Goal: Check status: Check status

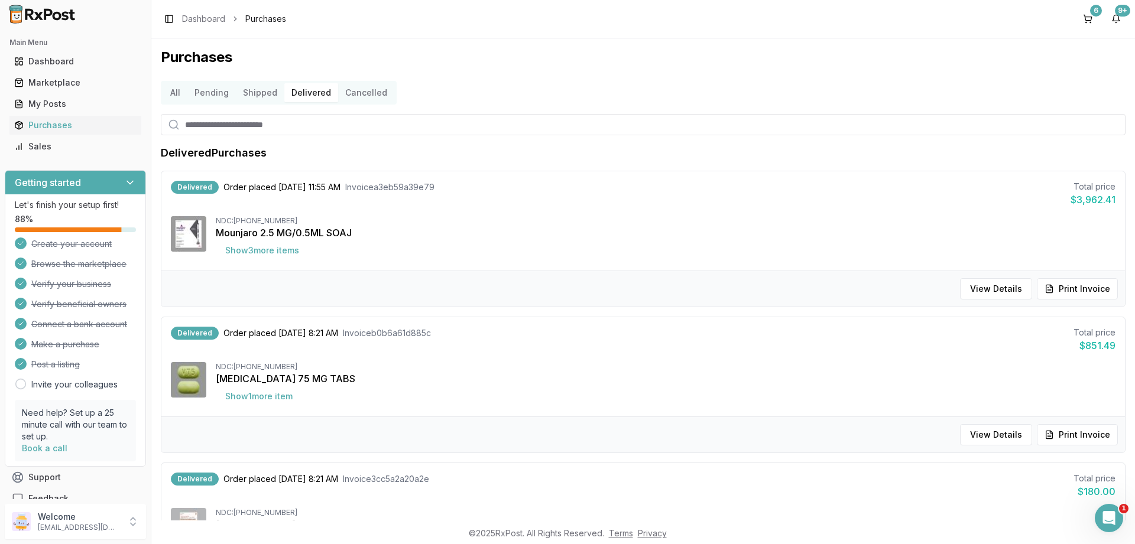
scroll to position [823, 0]
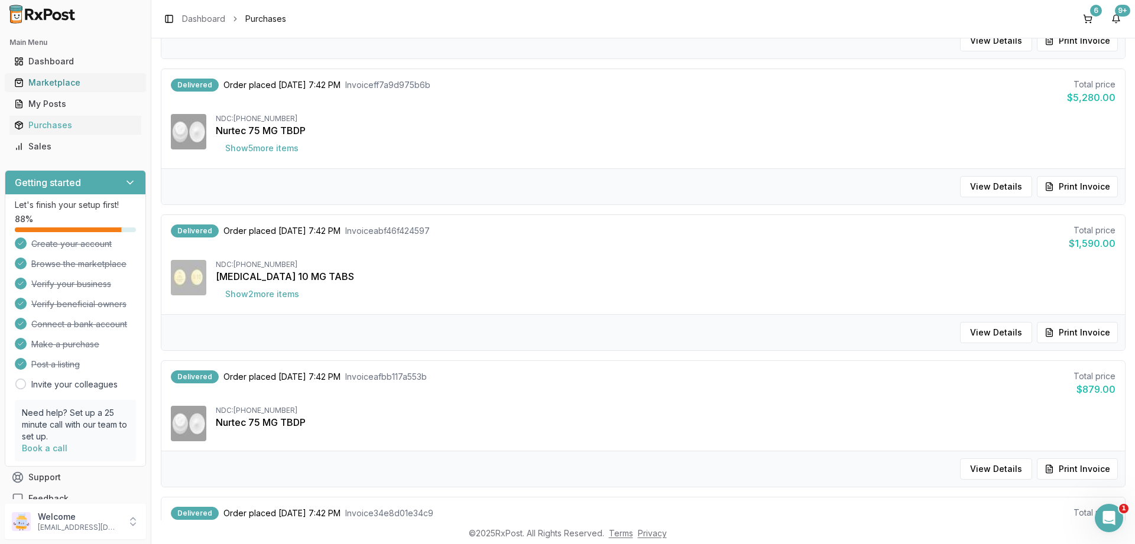
click at [60, 81] on div "Marketplace" at bounding box center [75, 83] width 122 height 12
click at [45, 123] on div "Purchases" at bounding box center [75, 125] width 122 height 12
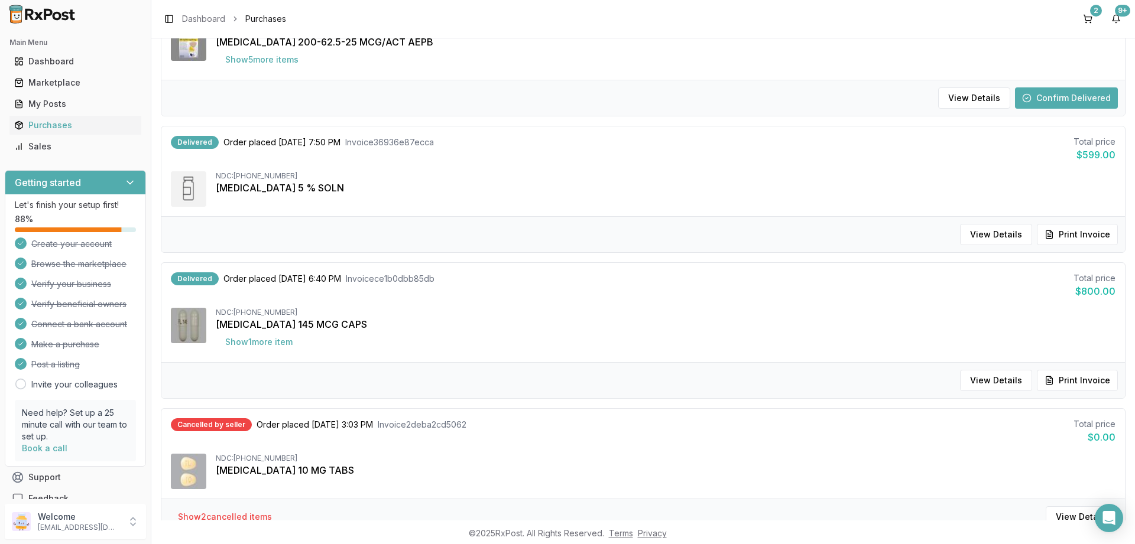
scroll to position [1141, 0]
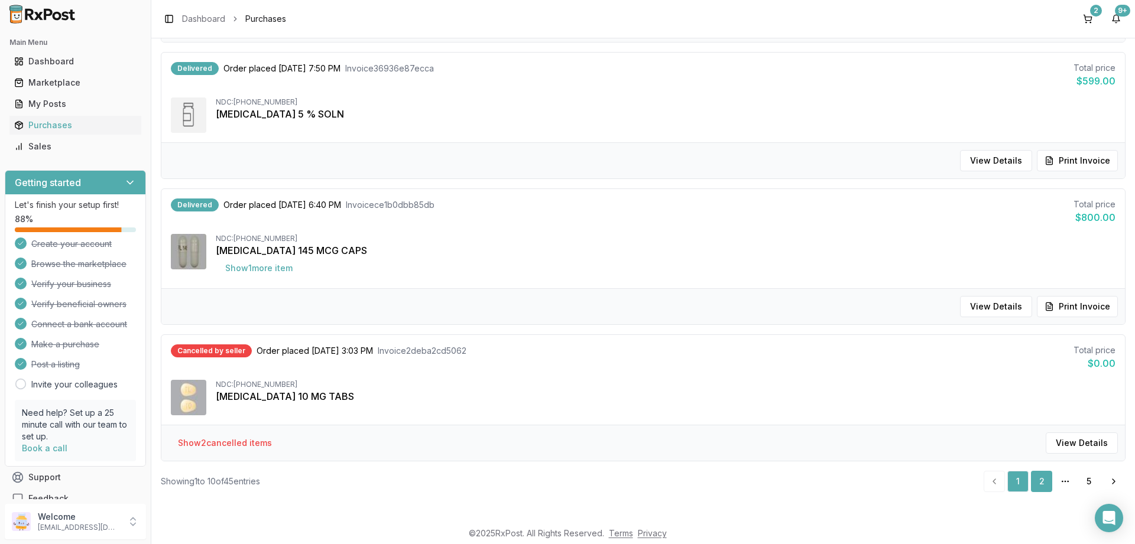
click at [1045, 485] on link "2" at bounding box center [1041, 481] width 21 height 21
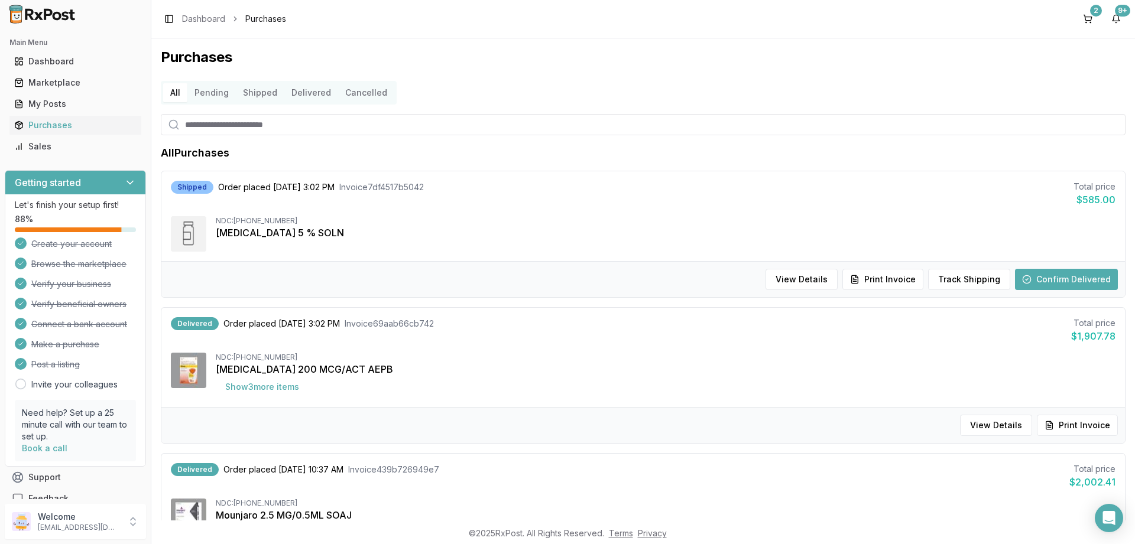
click at [291, 94] on button "Delivered" at bounding box center [311, 92] width 54 height 19
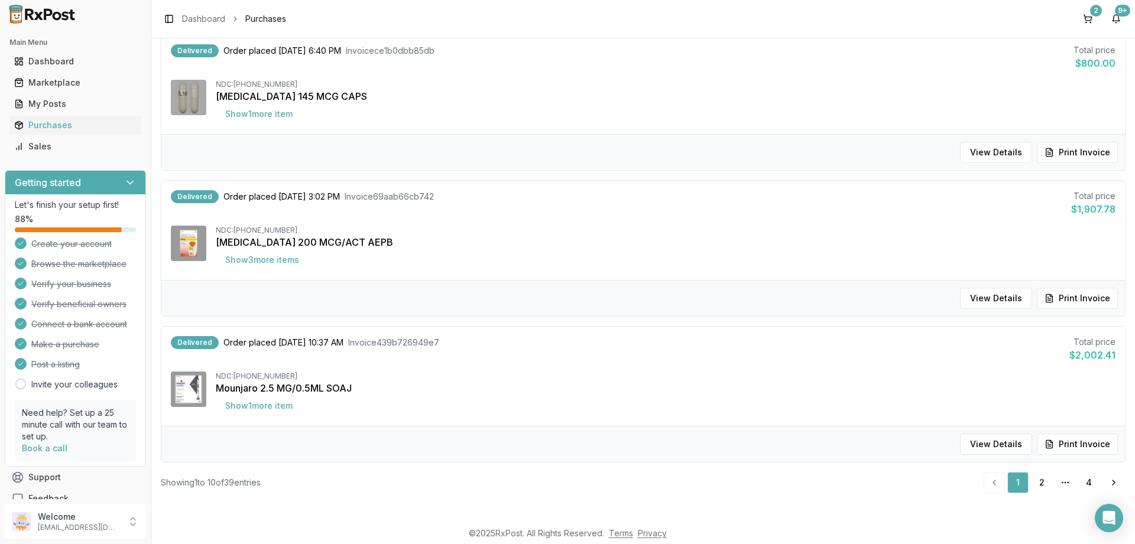
scroll to position [1150, 0]
click at [1035, 481] on link "2" at bounding box center [1041, 481] width 21 height 21
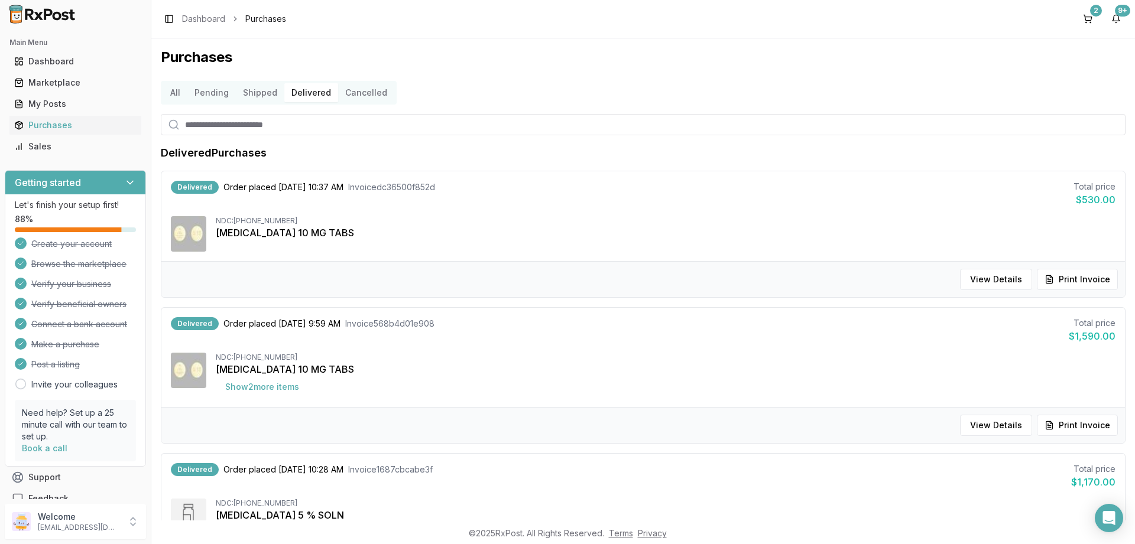
click at [254, 93] on button "Shipped" at bounding box center [260, 92] width 48 height 19
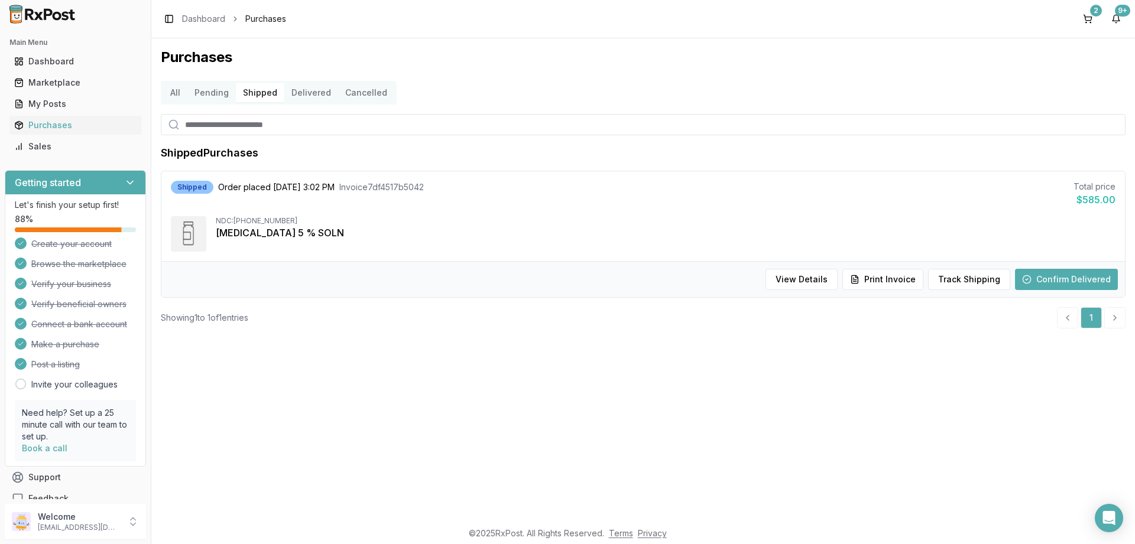
click at [1048, 272] on button "Confirm Delivered" at bounding box center [1066, 279] width 103 height 21
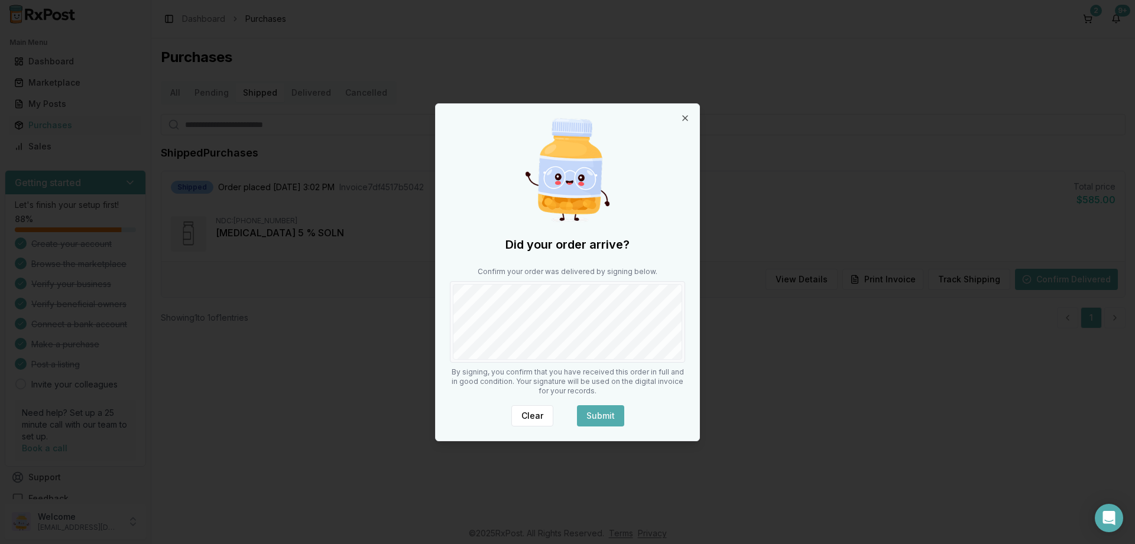
drag, startPoint x: 610, startPoint y: 415, endPoint x: 616, endPoint y: 399, distance: 16.5
click at [613, 404] on div "Did your order arrive? Confirm your order was delivered by signing below. By si…" at bounding box center [568, 272] width 264 height 337
drag, startPoint x: 604, startPoint y: 405, endPoint x: 604, endPoint y: 412, distance: 7.1
click at [605, 410] on button "Submit" at bounding box center [600, 415] width 47 height 21
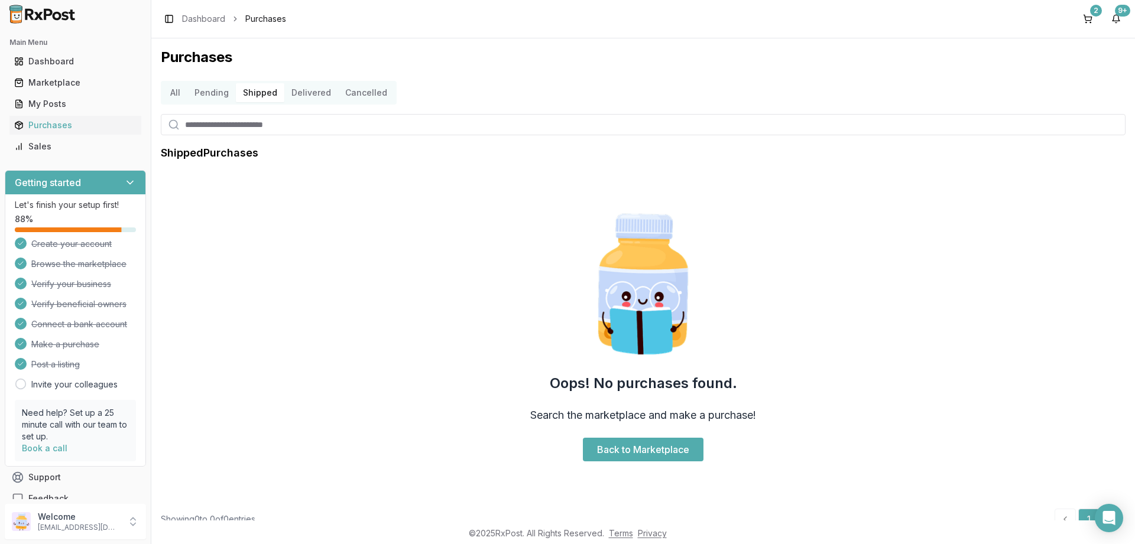
click at [310, 89] on button "Delivered" at bounding box center [311, 92] width 54 height 19
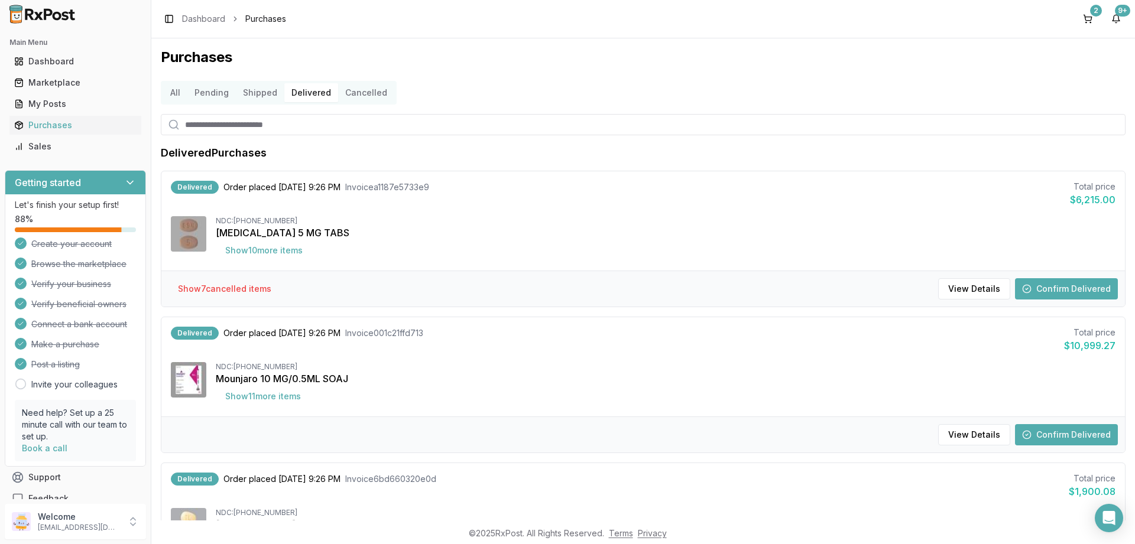
click at [1078, 282] on button "Confirm Delivered" at bounding box center [1066, 288] width 103 height 21
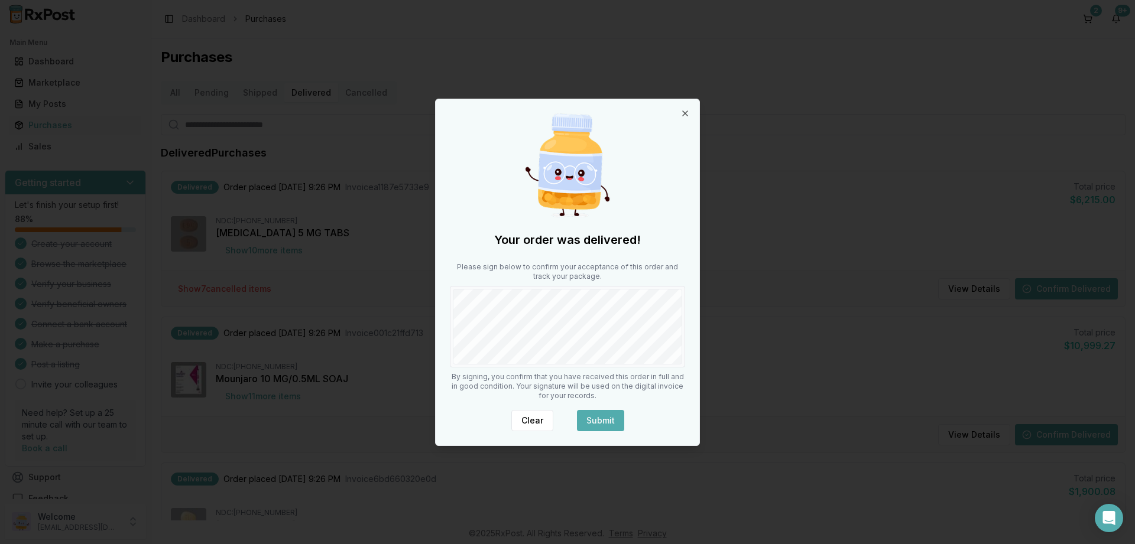
click at [612, 423] on button "Submit" at bounding box center [600, 420] width 47 height 21
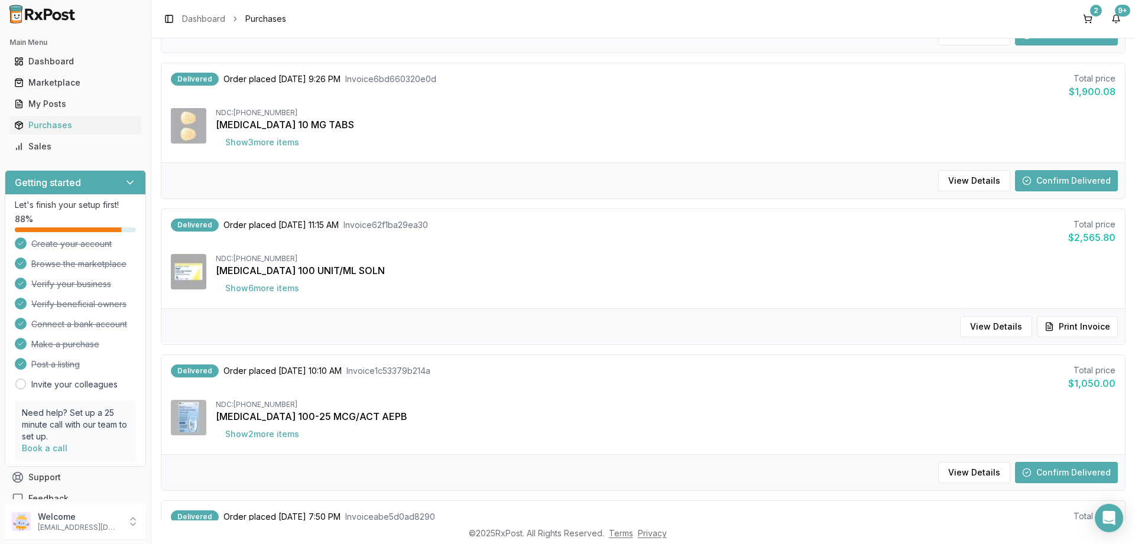
scroll to position [425, 0]
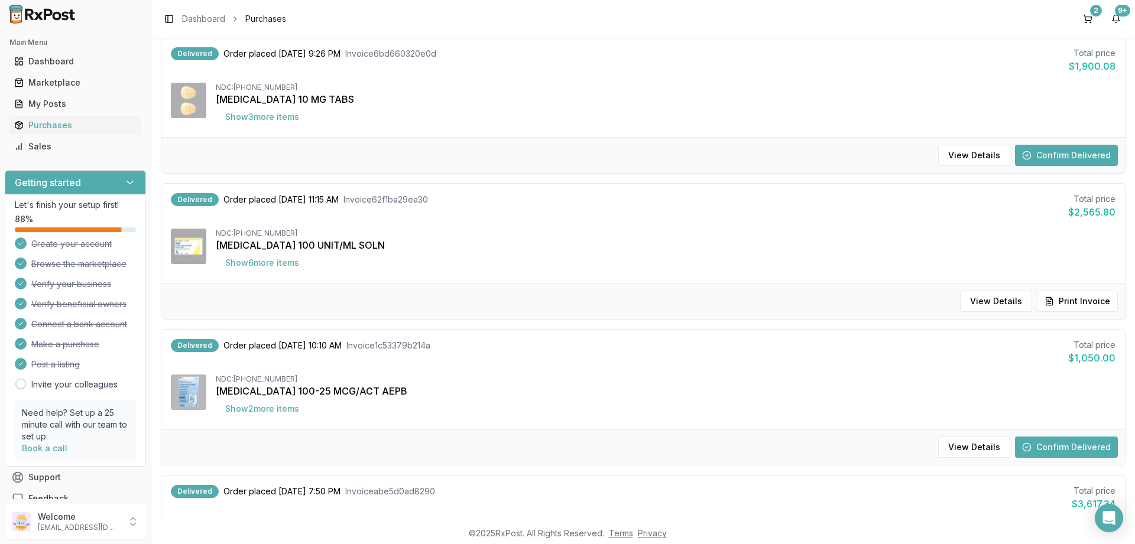
click at [1065, 446] on button "Confirm Delivered" at bounding box center [1066, 447] width 103 height 21
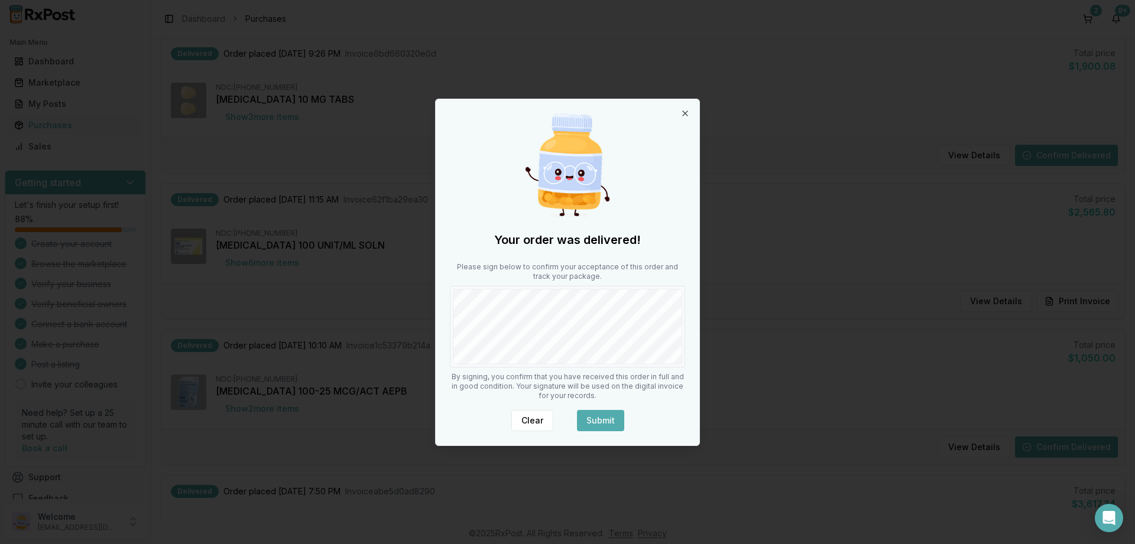
click at [596, 421] on button "Submit" at bounding box center [600, 420] width 47 height 21
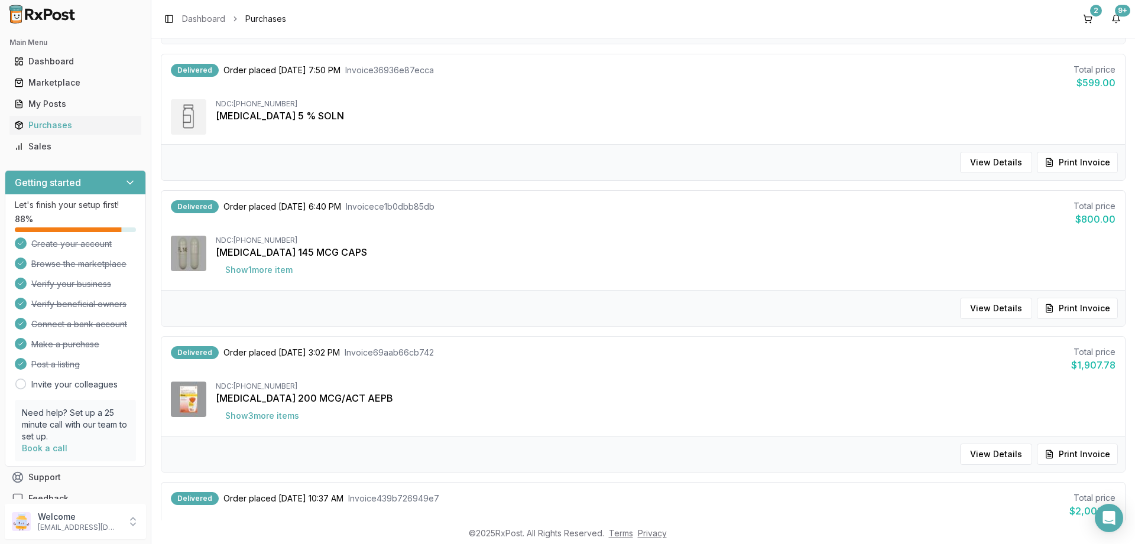
scroll to position [1150, 0]
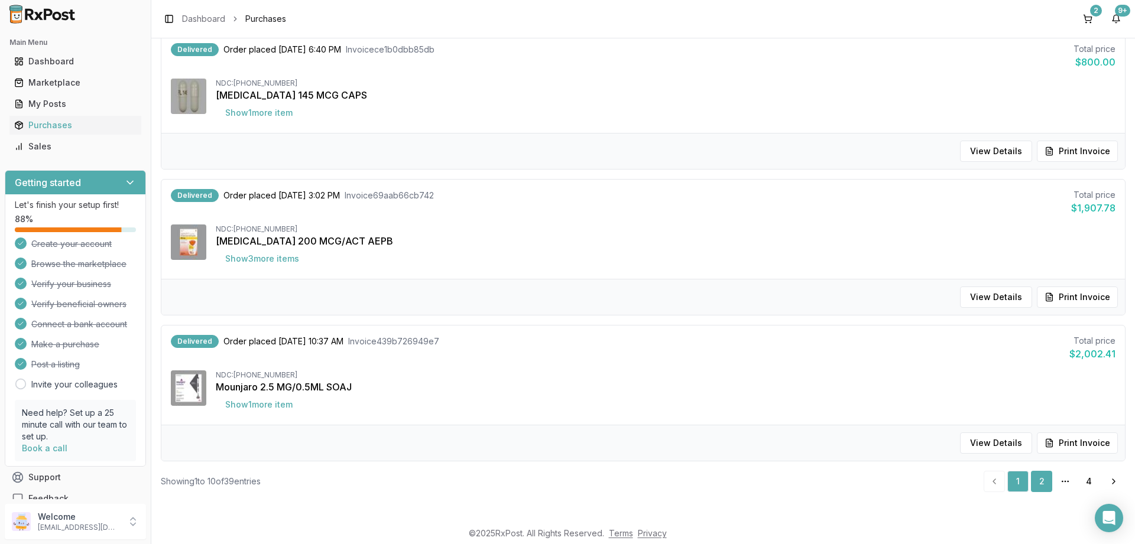
click at [1042, 473] on link "2" at bounding box center [1041, 481] width 21 height 21
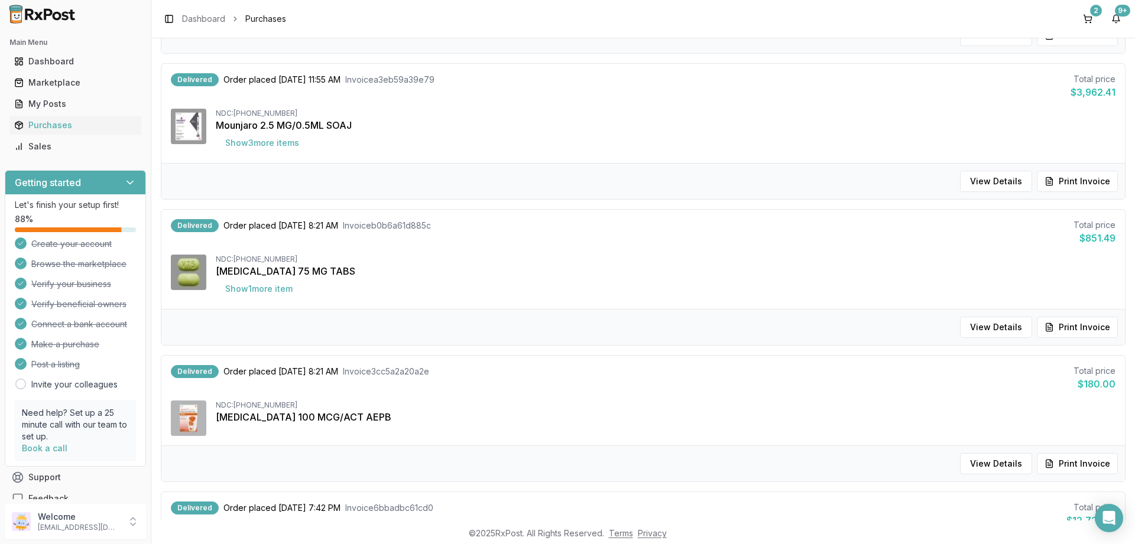
scroll to position [1131, 0]
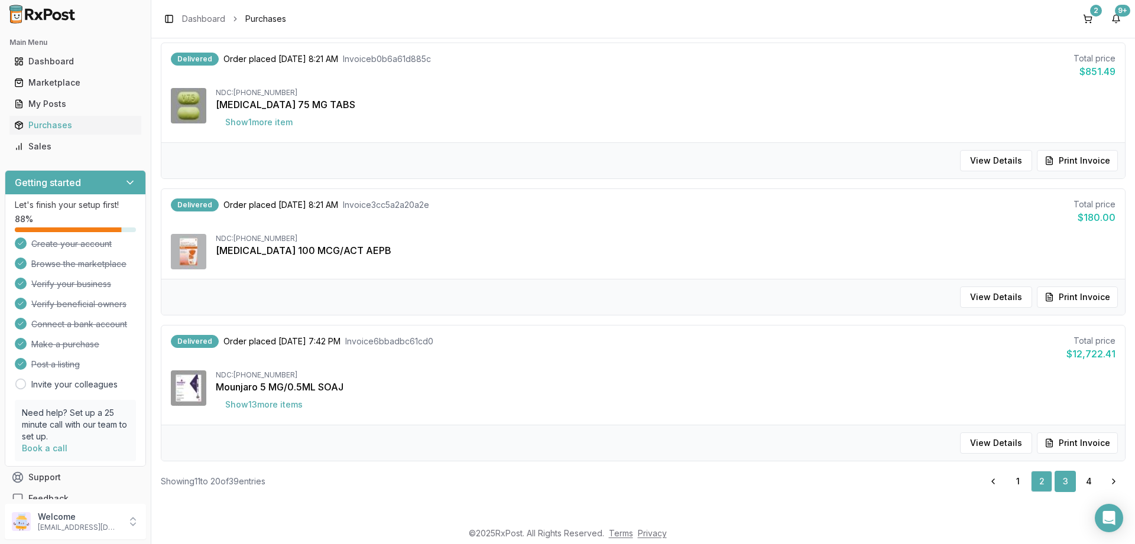
click at [1070, 479] on link "3" at bounding box center [1064, 481] width 21 height 21
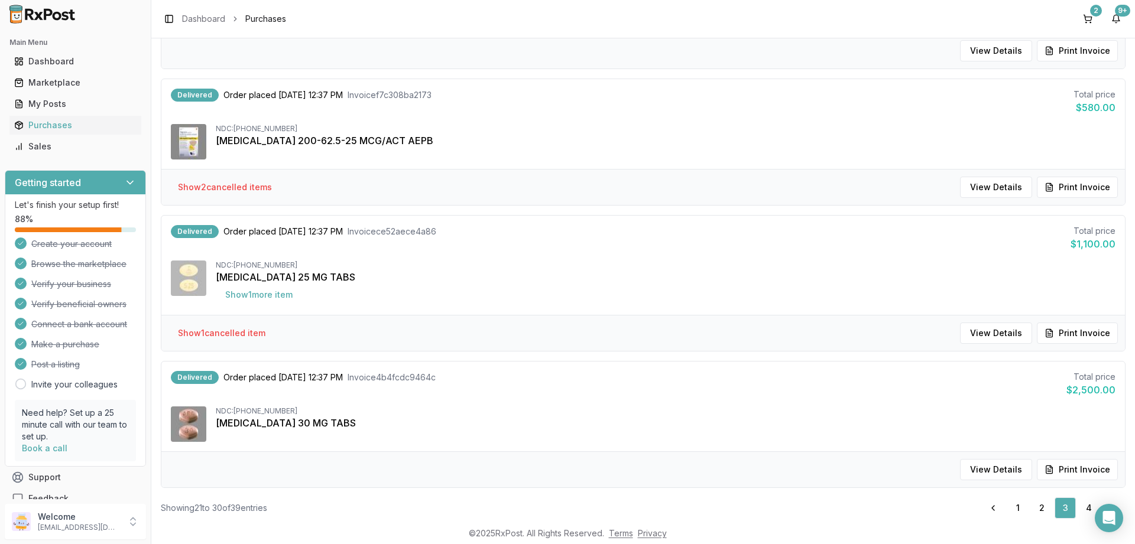
scroll to position [1103, 0]
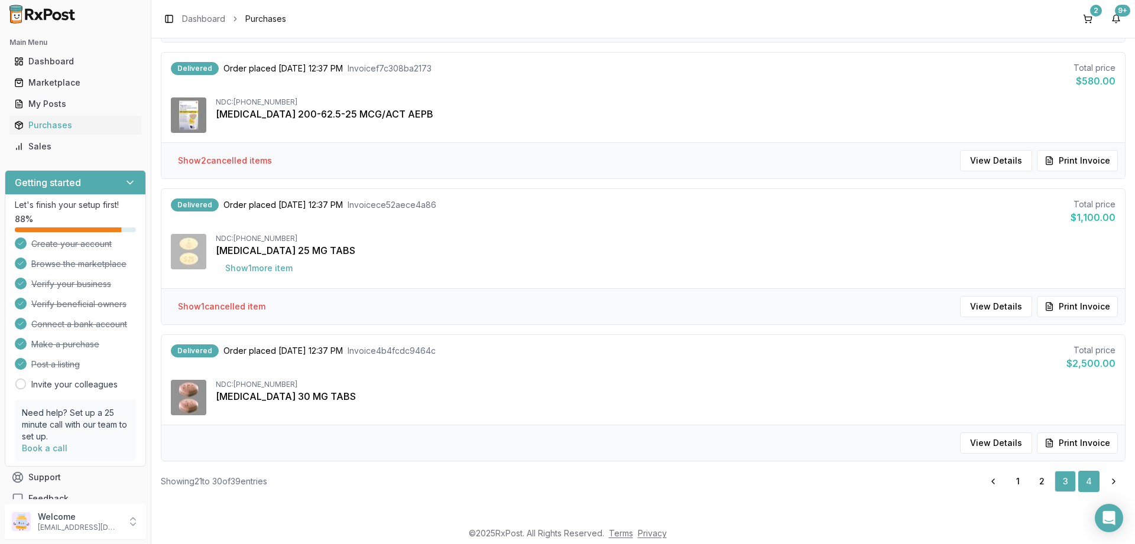
click at [1091, 480] on link "4" at bounding box center [1088, 481] width 21 height 21
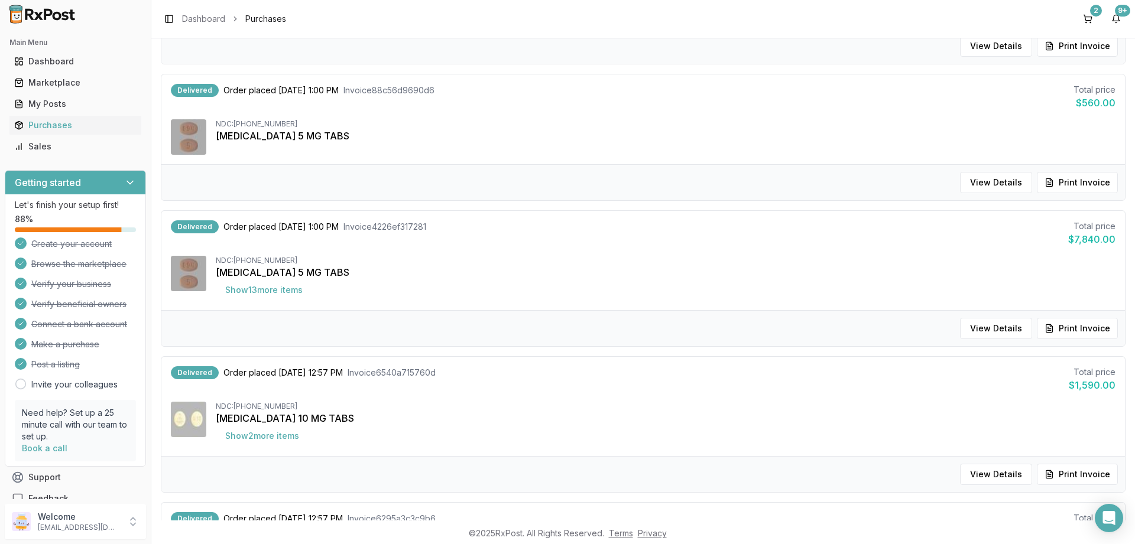
scroll to position [1004, 0]
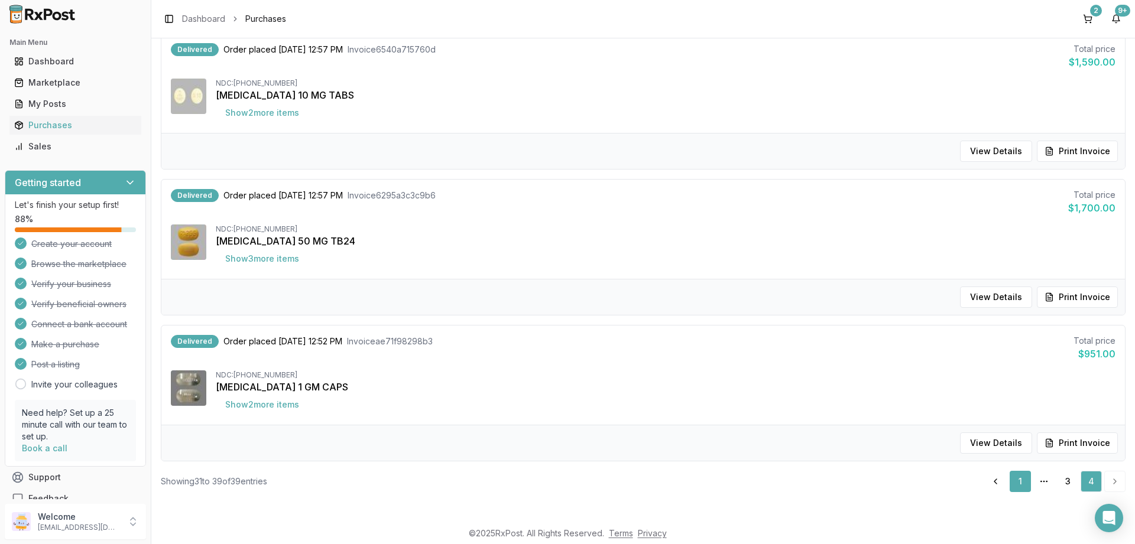
click at [1021, 479] on link "1" at bounding box center [1019, 481] width 21 height 21
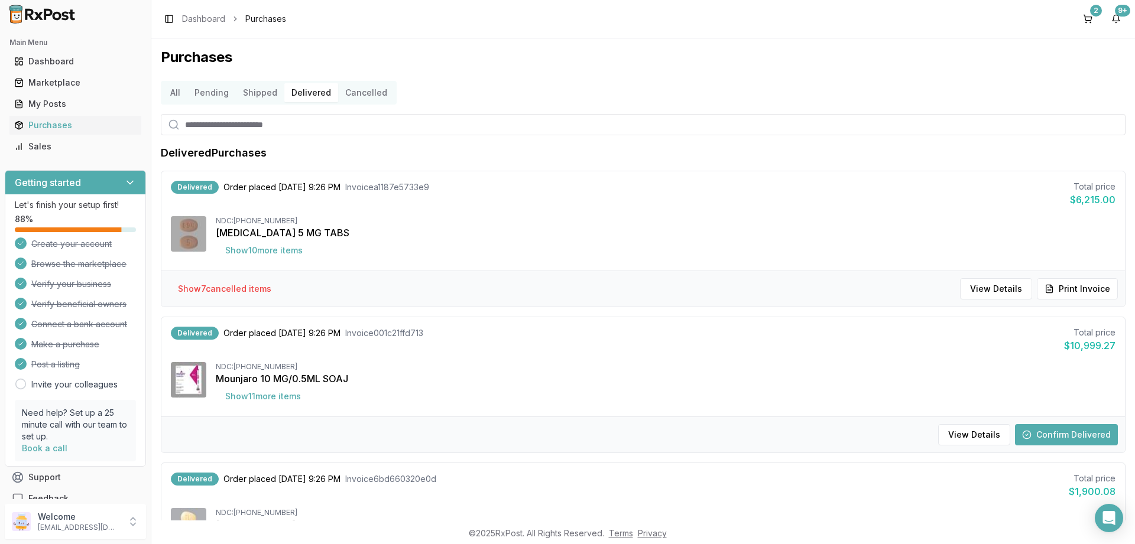
click at [306, 93] on button "Delivered" at bounding box center [311, 92] width 54 height 19
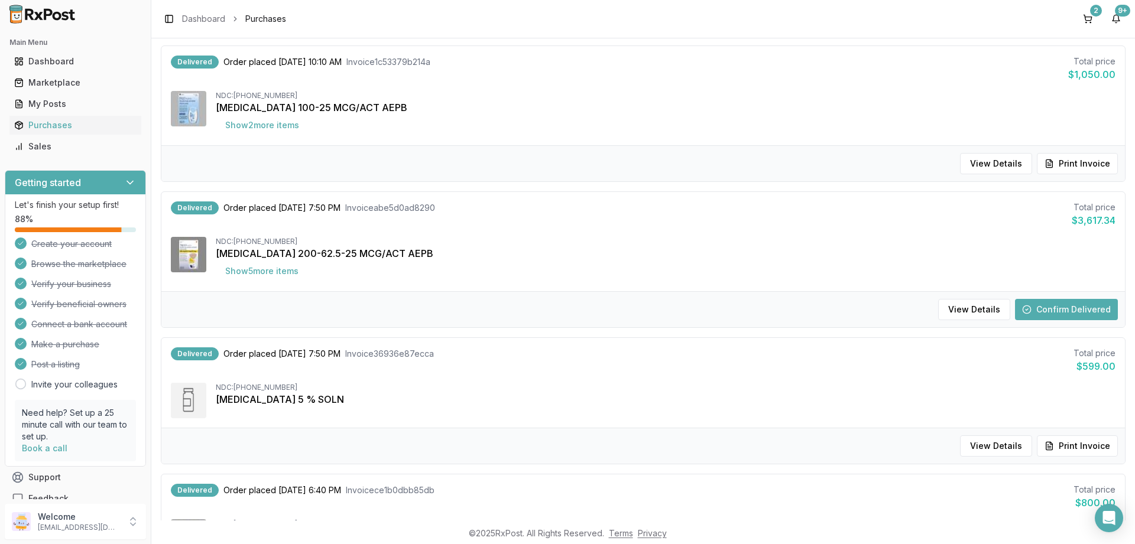
scroll to position [780, 0]
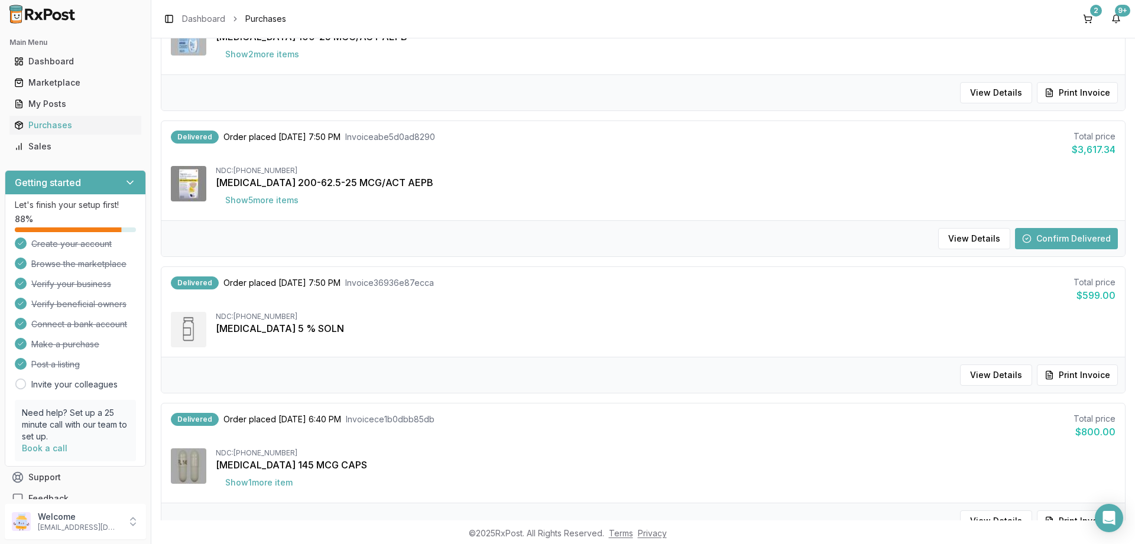
click at [1065, 228] on div "View Details Confirm Delivered" at bounding box center [642, 238] width 963 height 36
click at [1068, 233] on button "Confirm Delivered" at bounding box center [1066, 238] width 103 height 21
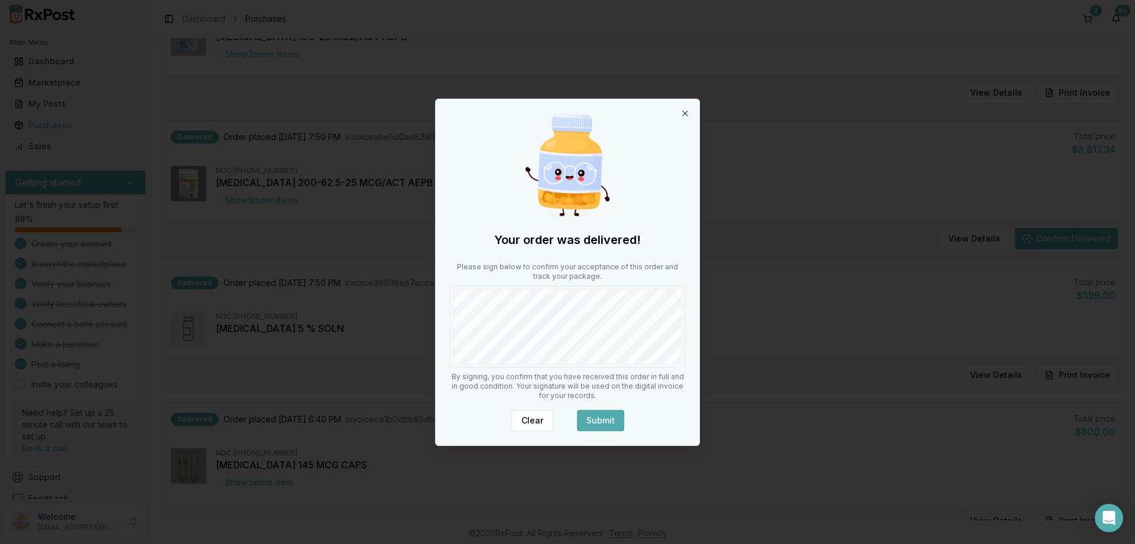
click at [618, 408] on div "Your order was delivered! Please sign below to confirm your acceptance of this …" at bounding box center [568, 272] width 264 height 346
click at [616, 413] on button "Submit" at bounding box center [600, 420] width 47 height 21
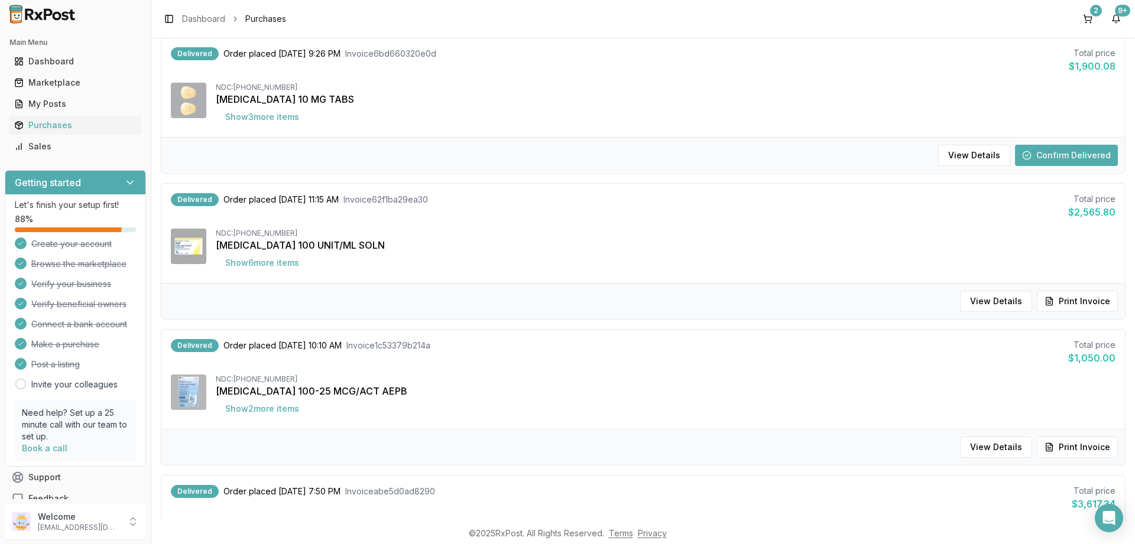
scroll to position [355, 0]
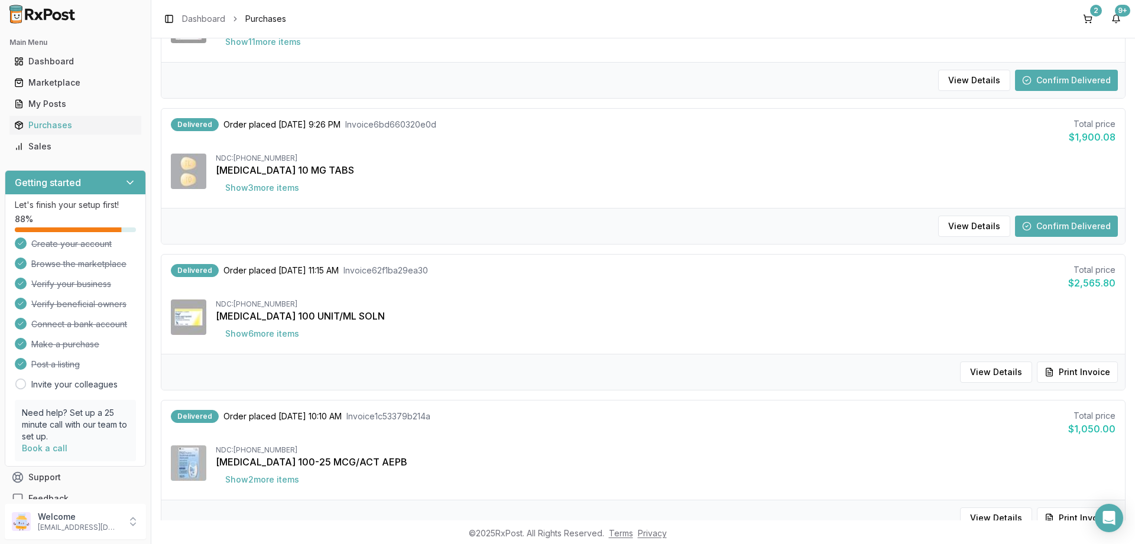
click at [1050, 224] on button "Confirm Delivered" at bounding box center [1066, 226] width 103 height 21
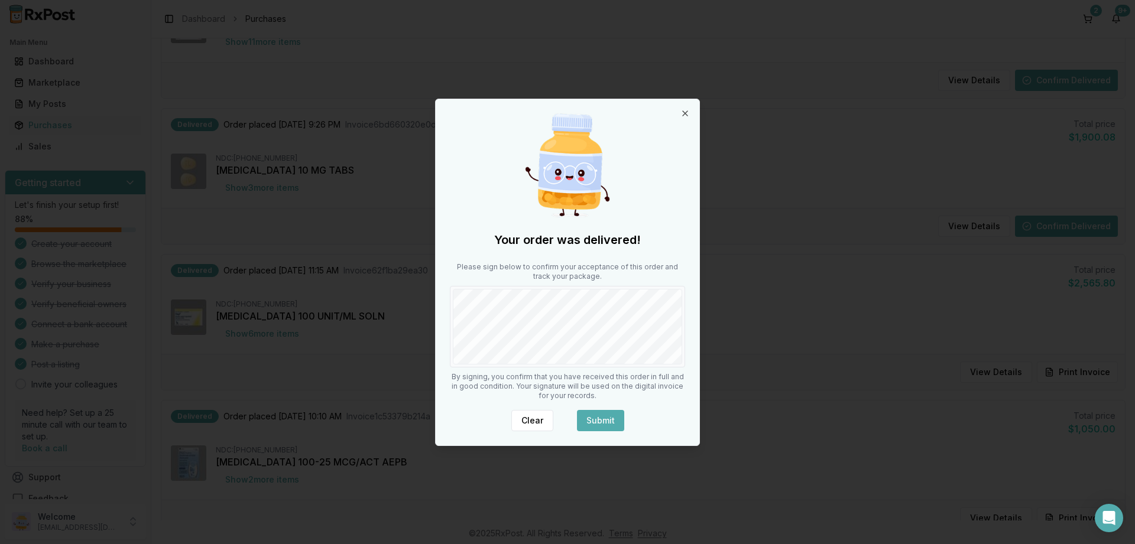
click at [614, 423] on button "Submit" at bounding box center [600, 420] width 47 height 21
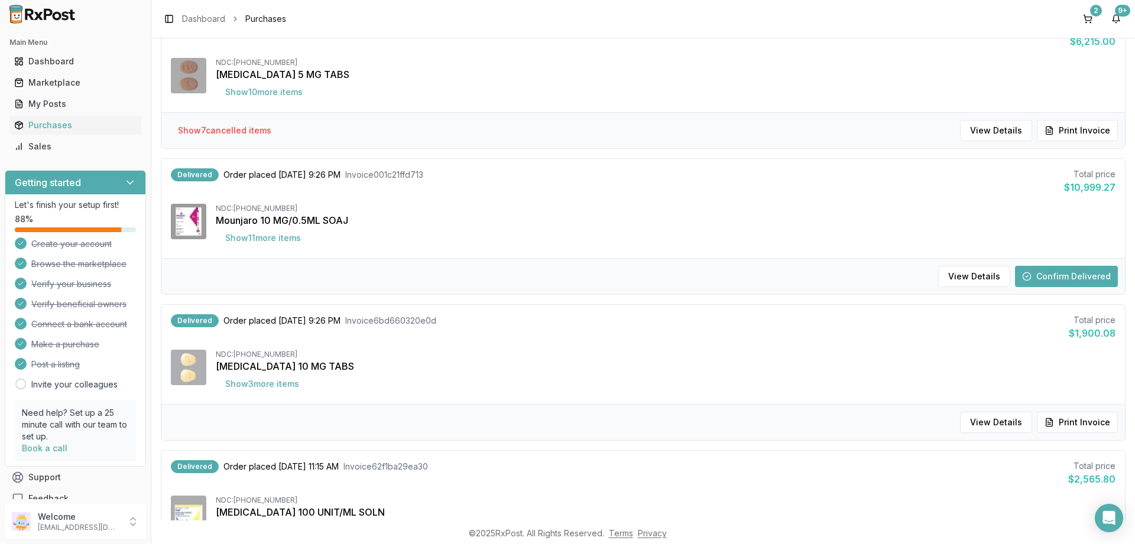
scroll to position [142, 0]
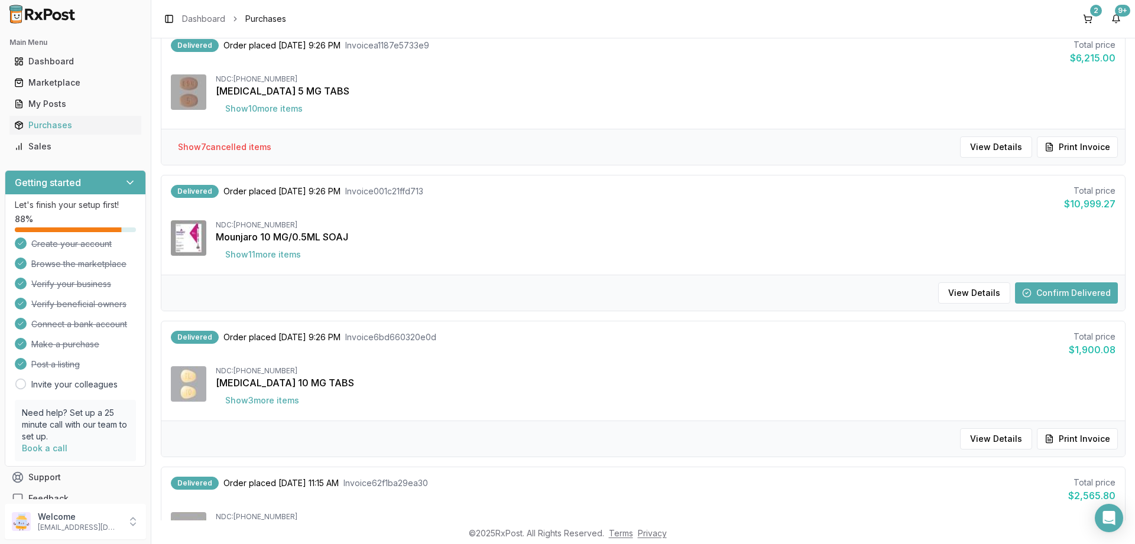
click at [1047, 290] on button "Confirm Delivered" at bounding box center [1066, 292] width 103 height 21
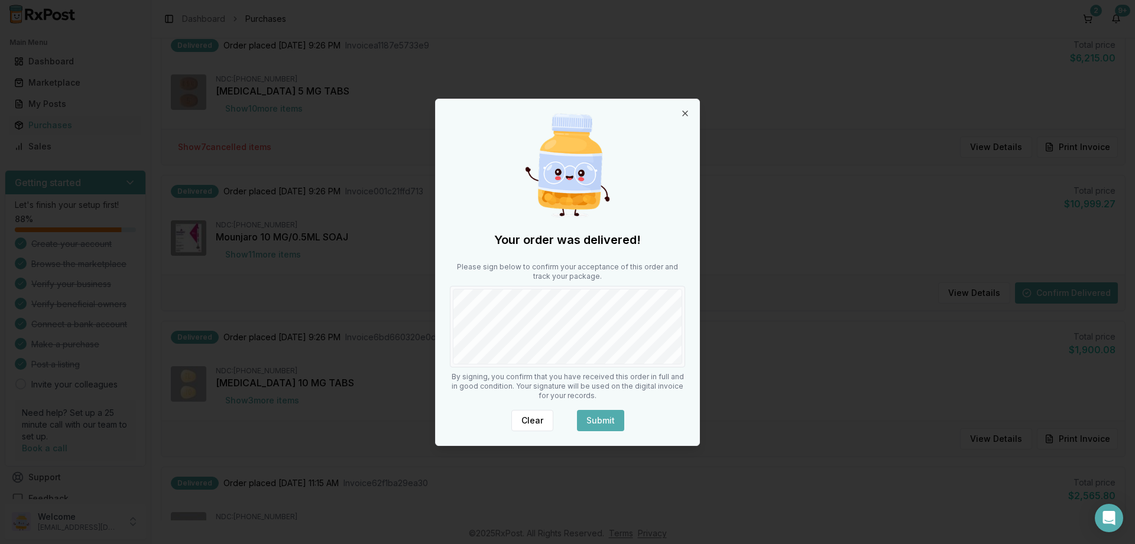
click at [602, 412] on button "Submit" at bounding box center [600, 420] width 47 height 21
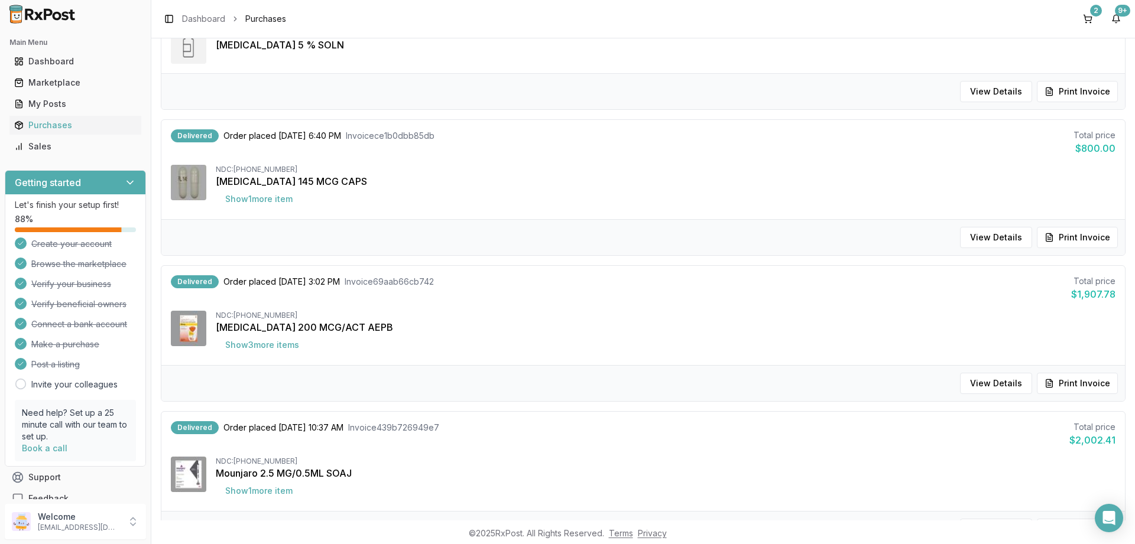
scroll to position [1150, 0]
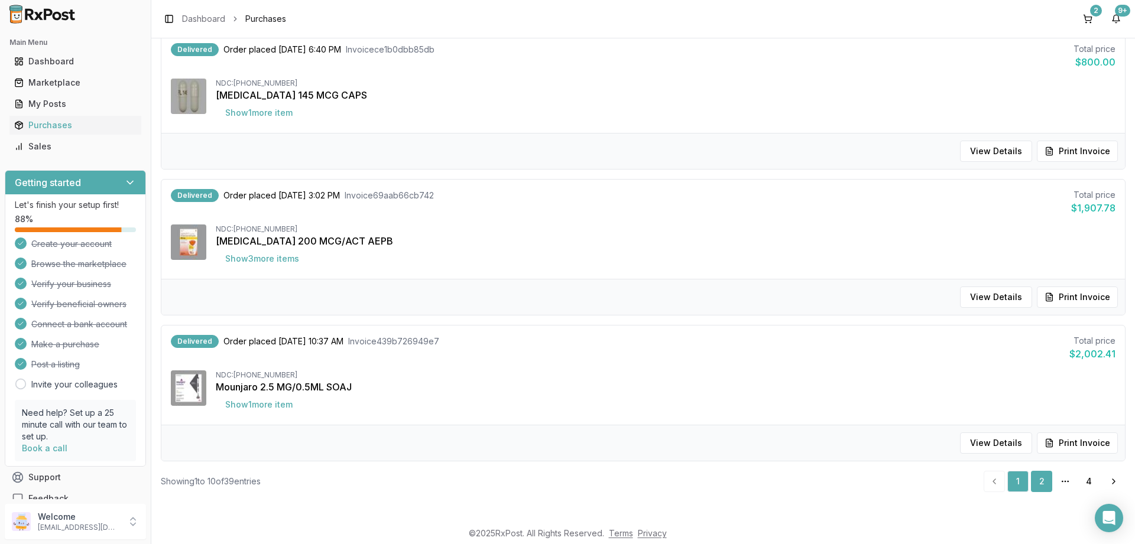
click at [1046, 486] on link "2" at bounding box center [1041, 481] width 21 height 21
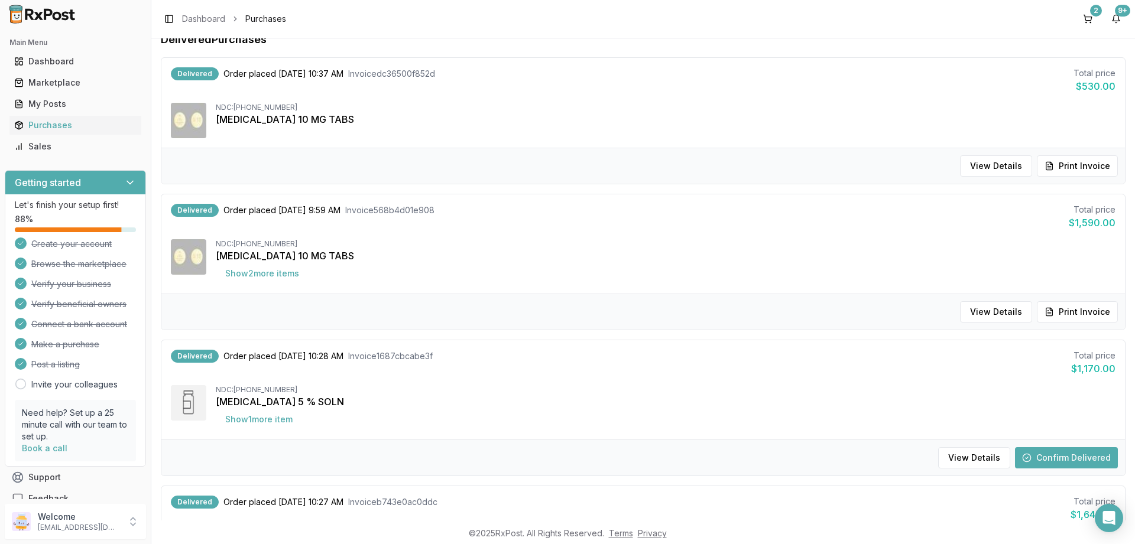
scroll to position [184, 0]
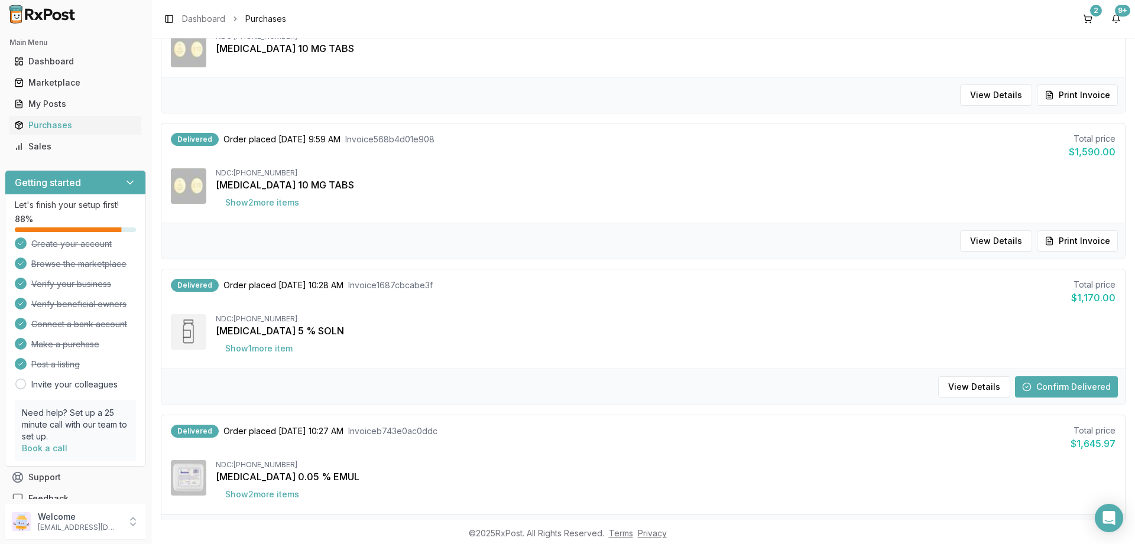
click at [1078, 391] on button "Confirm Delivered" at bounding box center [1066, 386] width 103 height 21
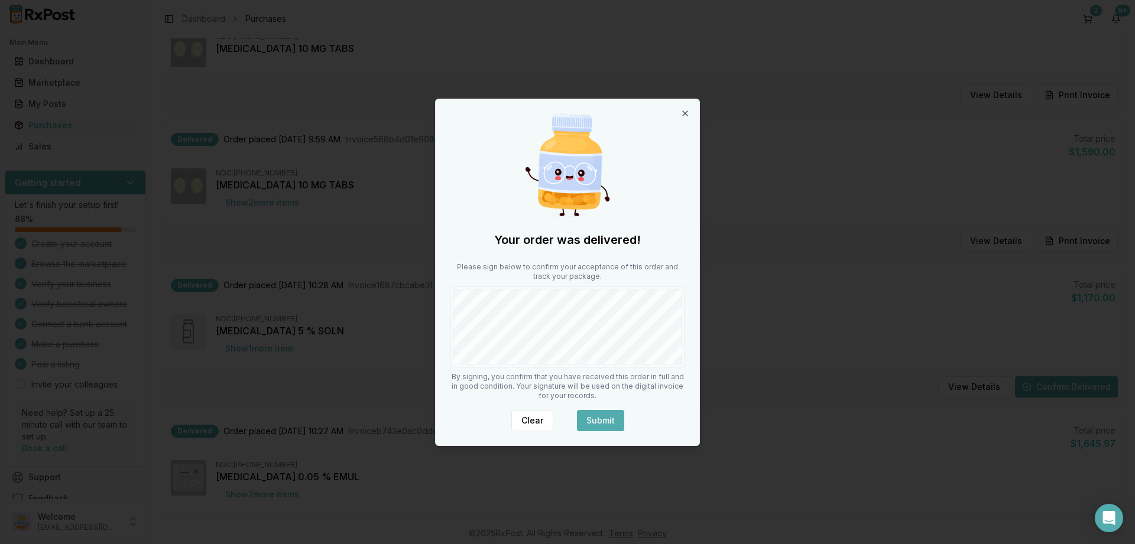
click at [597, 410] on button "Submit" at bounding box center [600, 420] width 47 height 21
